Goal: Navigation & Orientation: Understand site structure

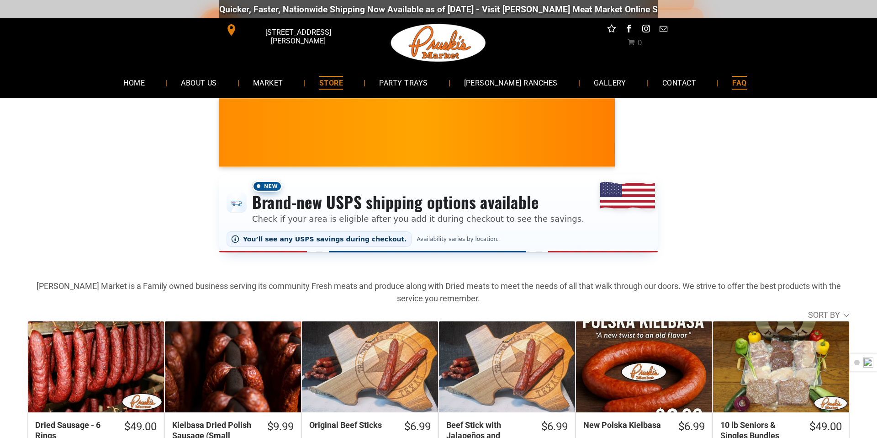
click at [732, 82] on span "FAQ" at bounding box center [739, 82] width 14 height 13
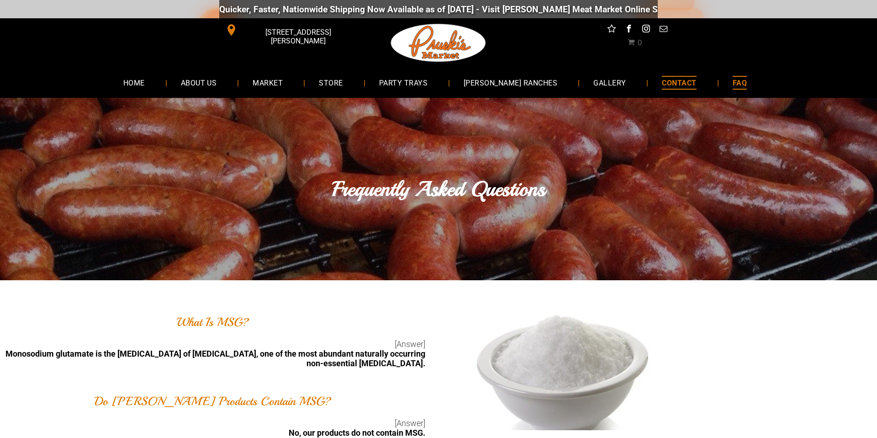
click at [666, 81] on span "CONTACT" at bounding box center [679, 82] width 34 height 13
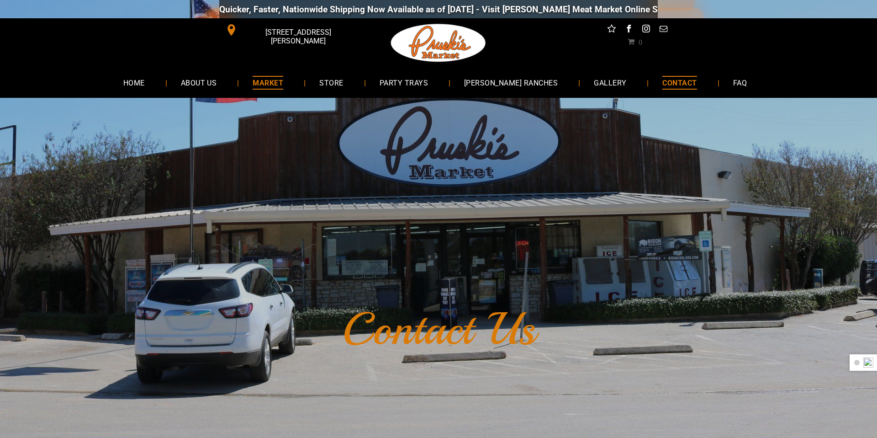
click at [276, 83] on span "MARKET" at bounding box center [268, 82] width 31 height 13
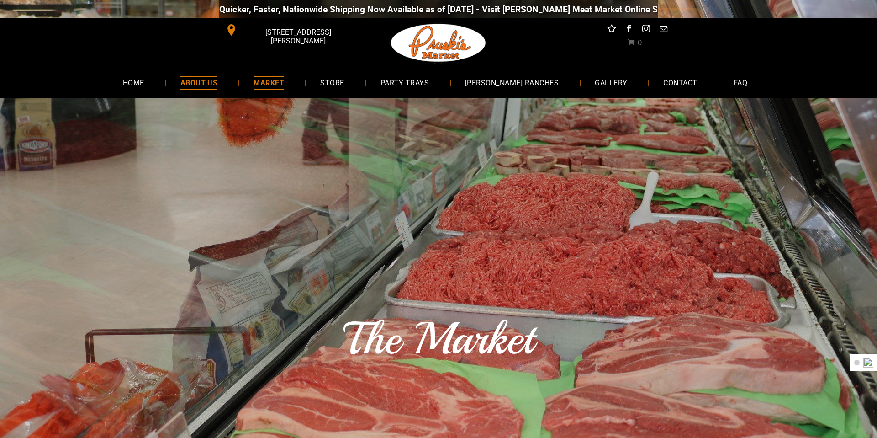
click at [206, 83] on span "ABOUT US" at bounding box center [198, 82] width 37 height 13
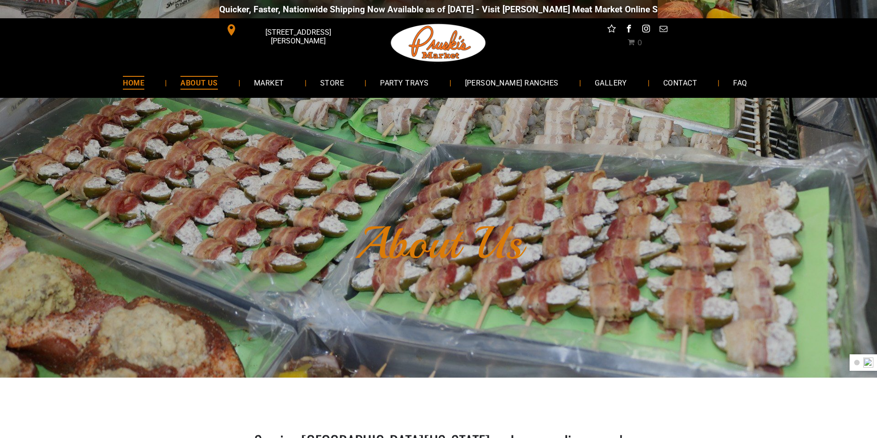
click at [158, 82] on link "HOME" at bounding box center [133, 82] width 49 height 24
